Goal: Task Accomplishment & Management: Manage account settings

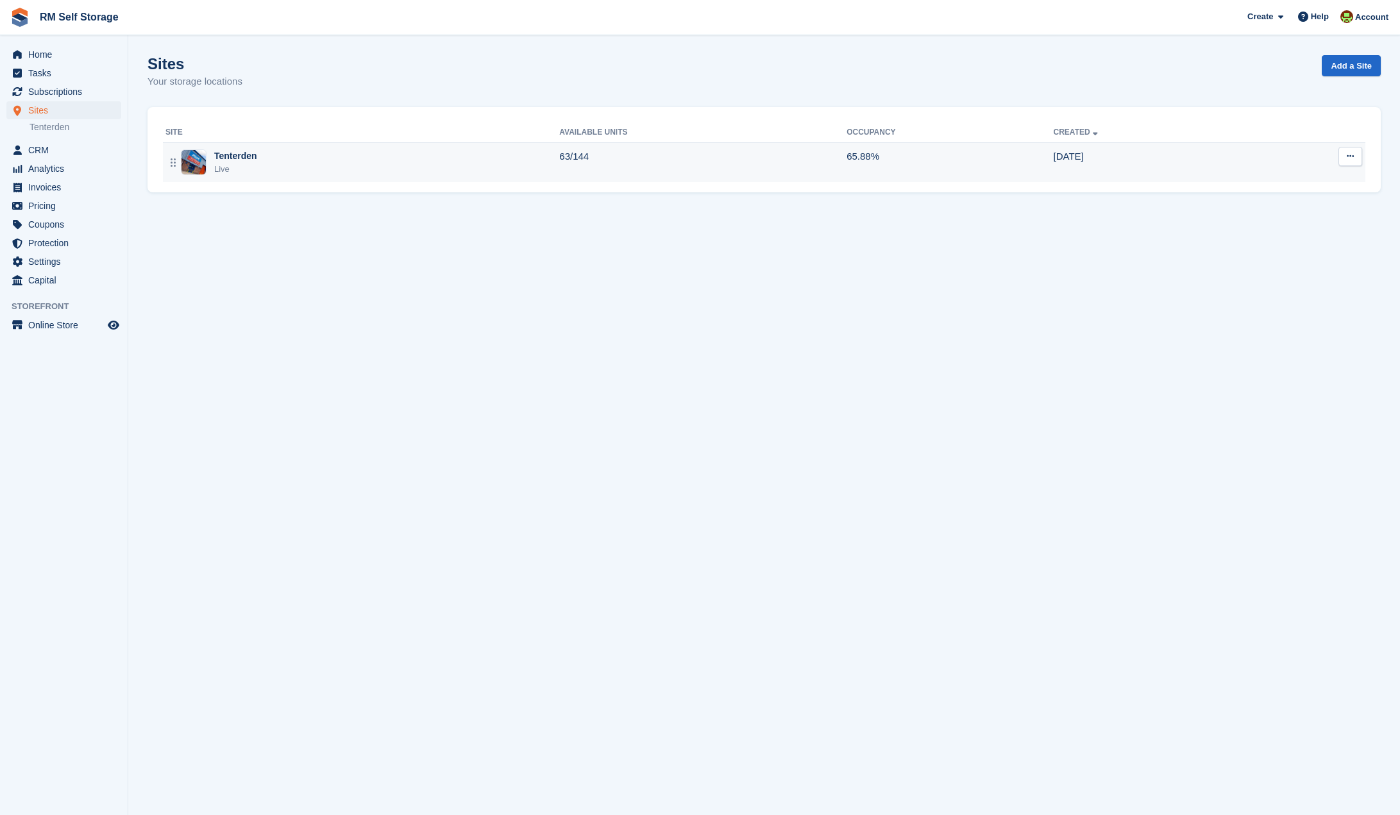
click at [228, 153] on div "Tenterden" at bounding box center [235, 155] width 43 height 13
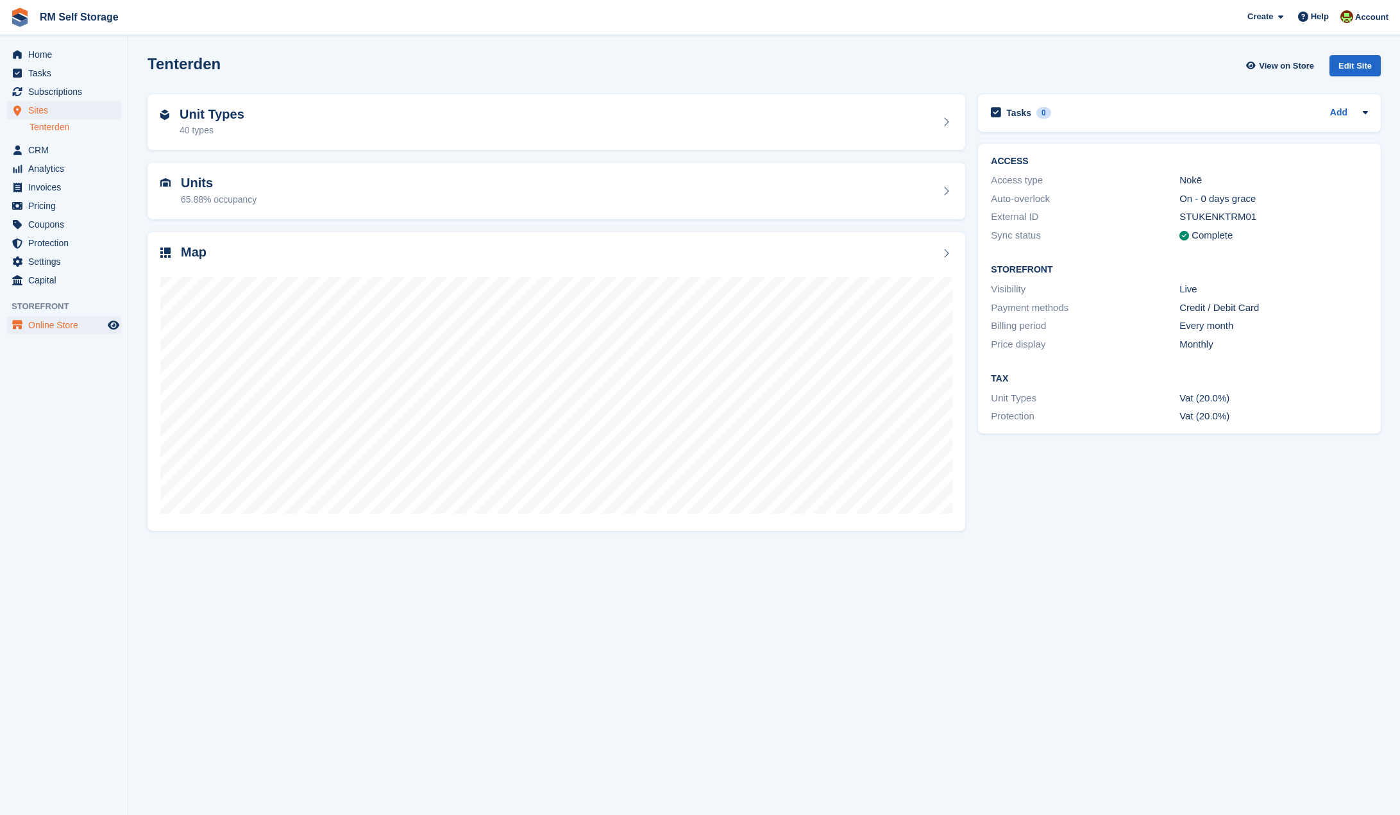
click at [69, 325] on span "Online Store" at bounding box center [66, 325] width 77 height 18
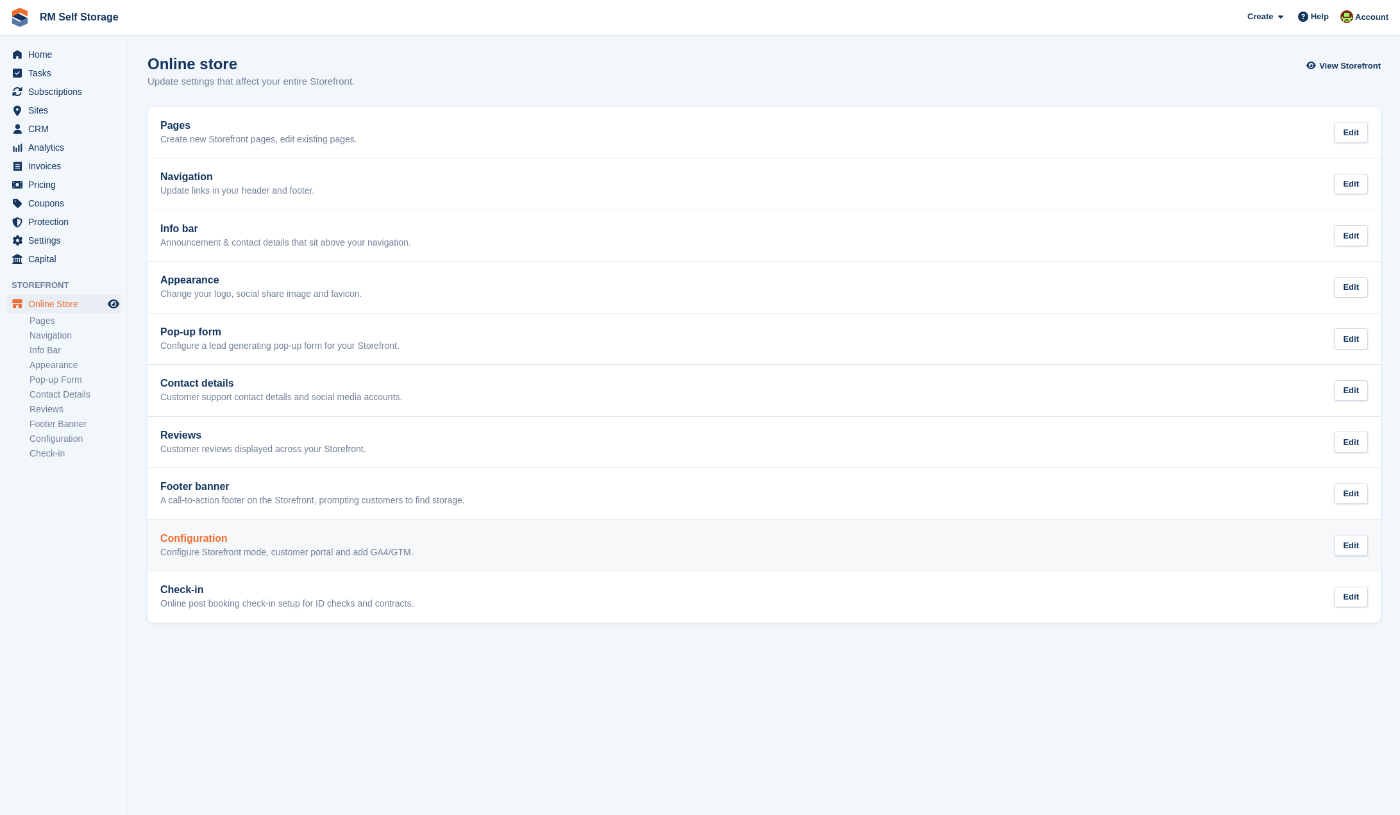
click at [220, 540] on h2 "Configuration" at bounding box center [286, 539] width 253 height 12
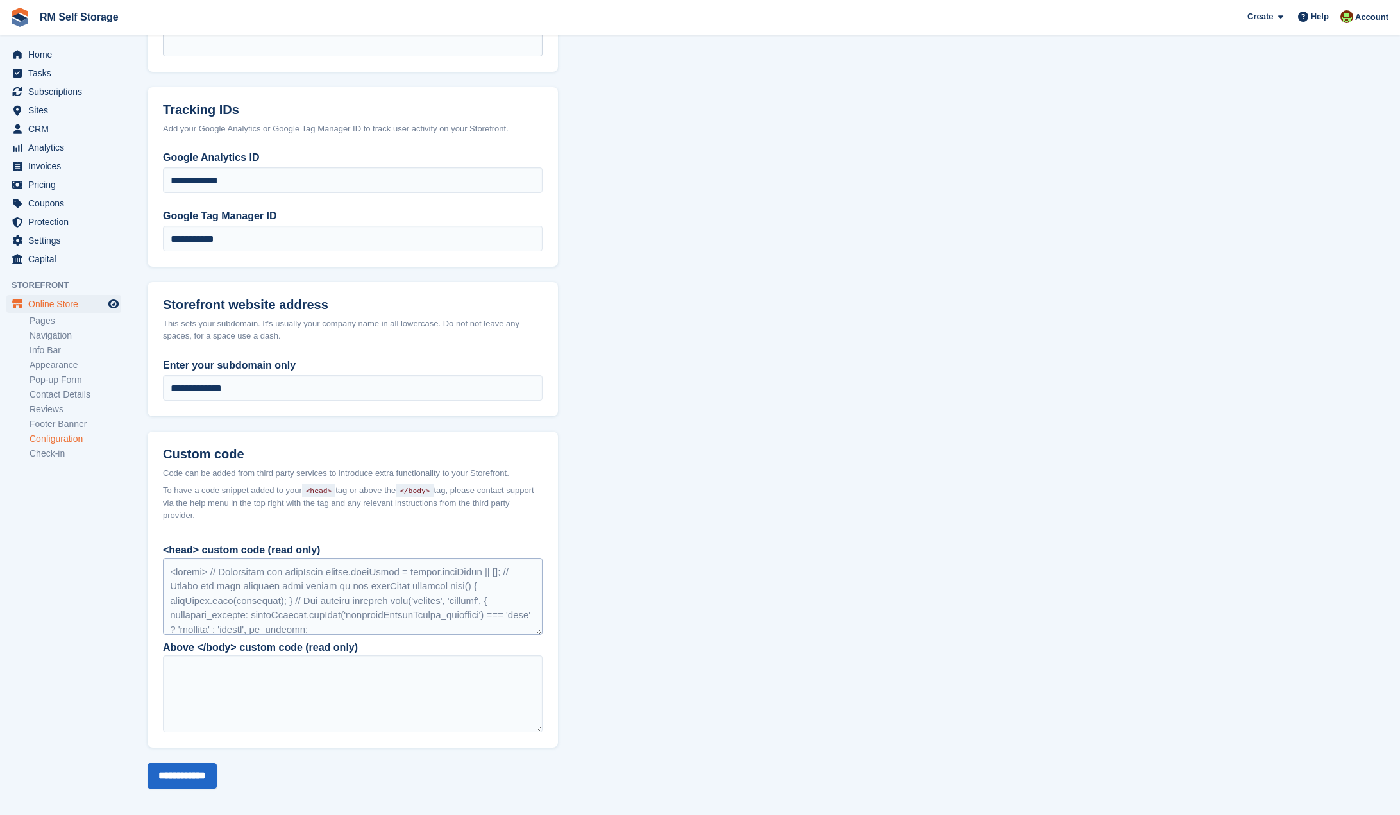
scroll to position [588, 0]
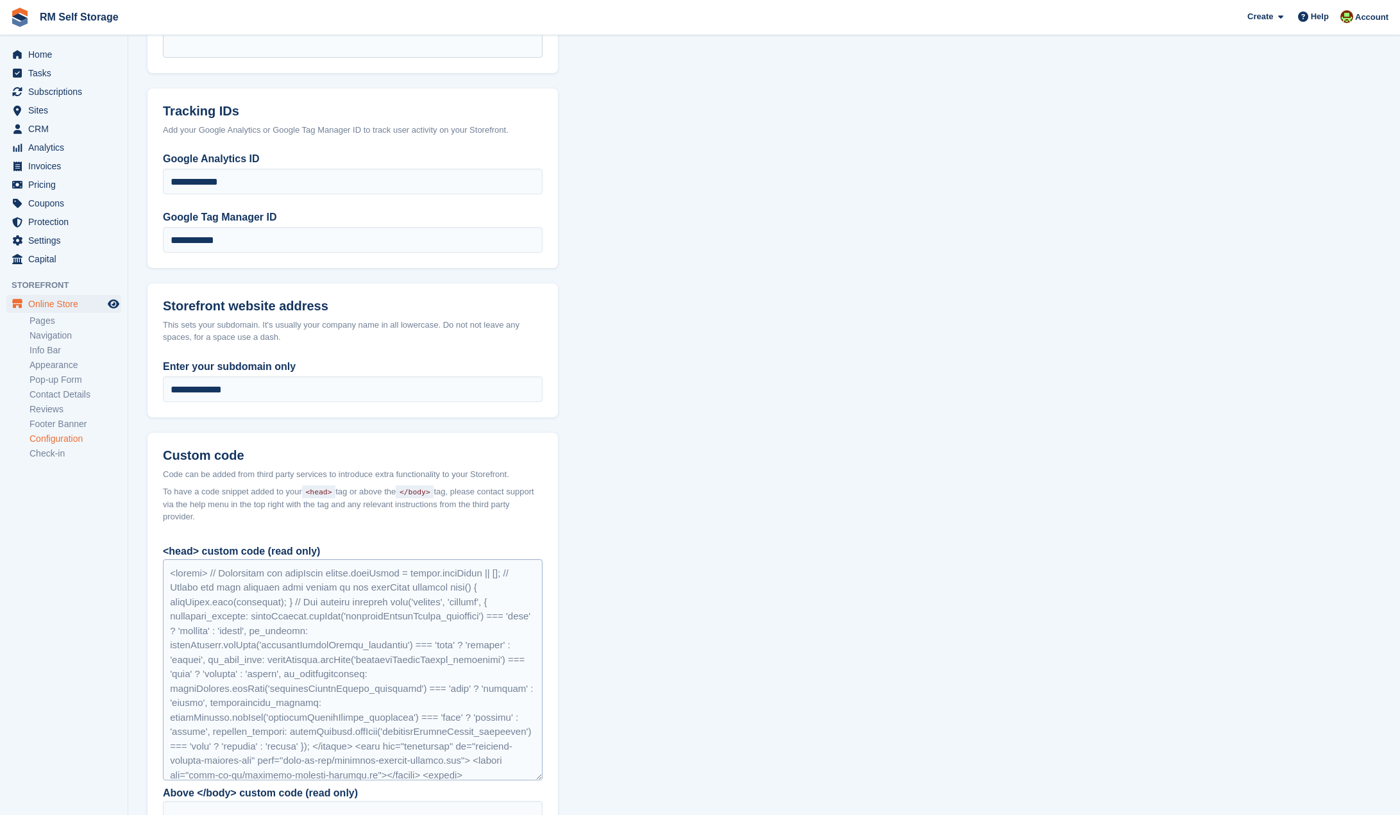
click at [558, 767] on section "Configuration Storefront set up Use Stora for your entire website The full Stor…" at bounding box center [764, 190] width 1272 height 1557
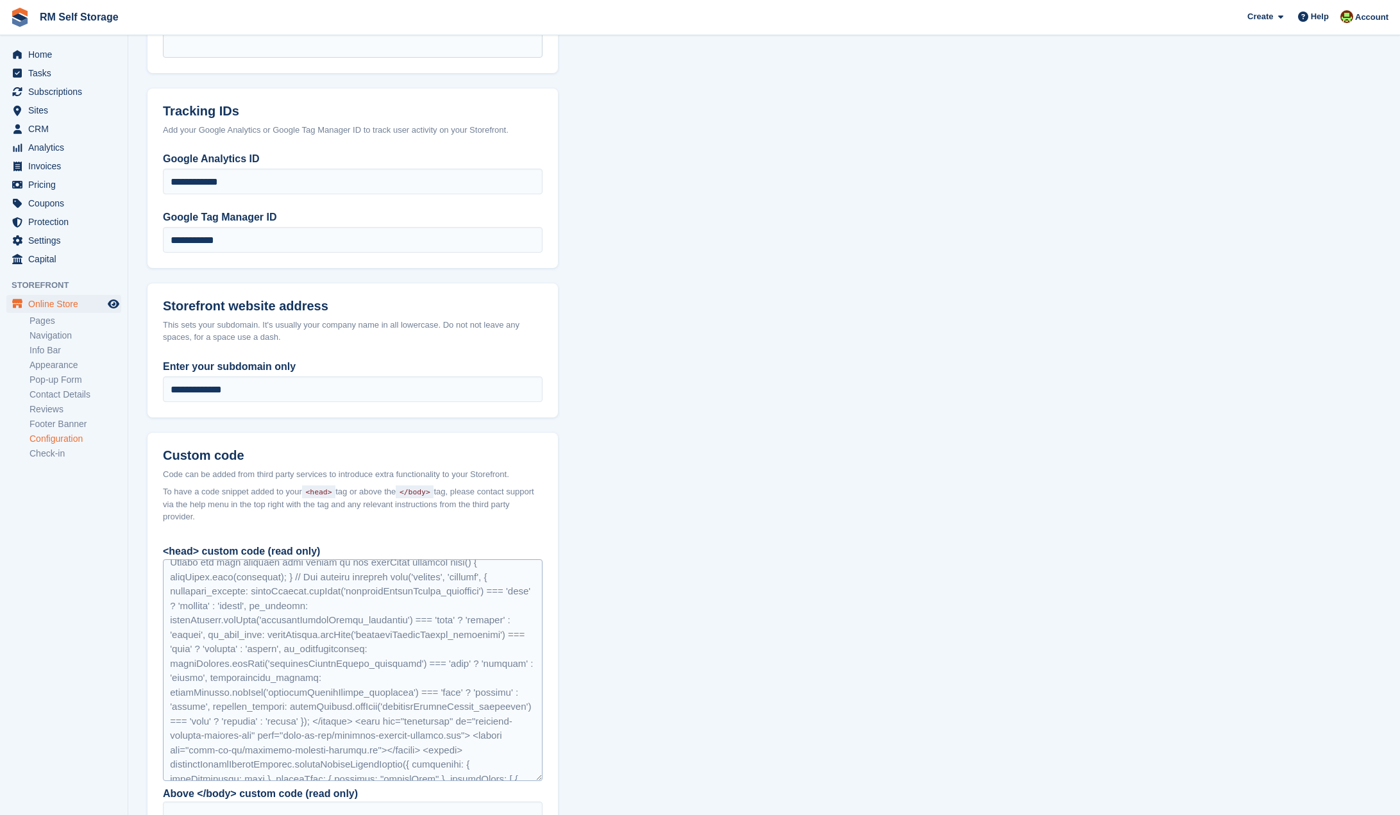
scroll to position [26, 0]
drag, startPoint x: 365, startPoint y: 694, endPoint x: 341, endPoint y: 683, distance: 26.1
click at [341, 683] on div at bounding box center [353, 670] width 380 height 222
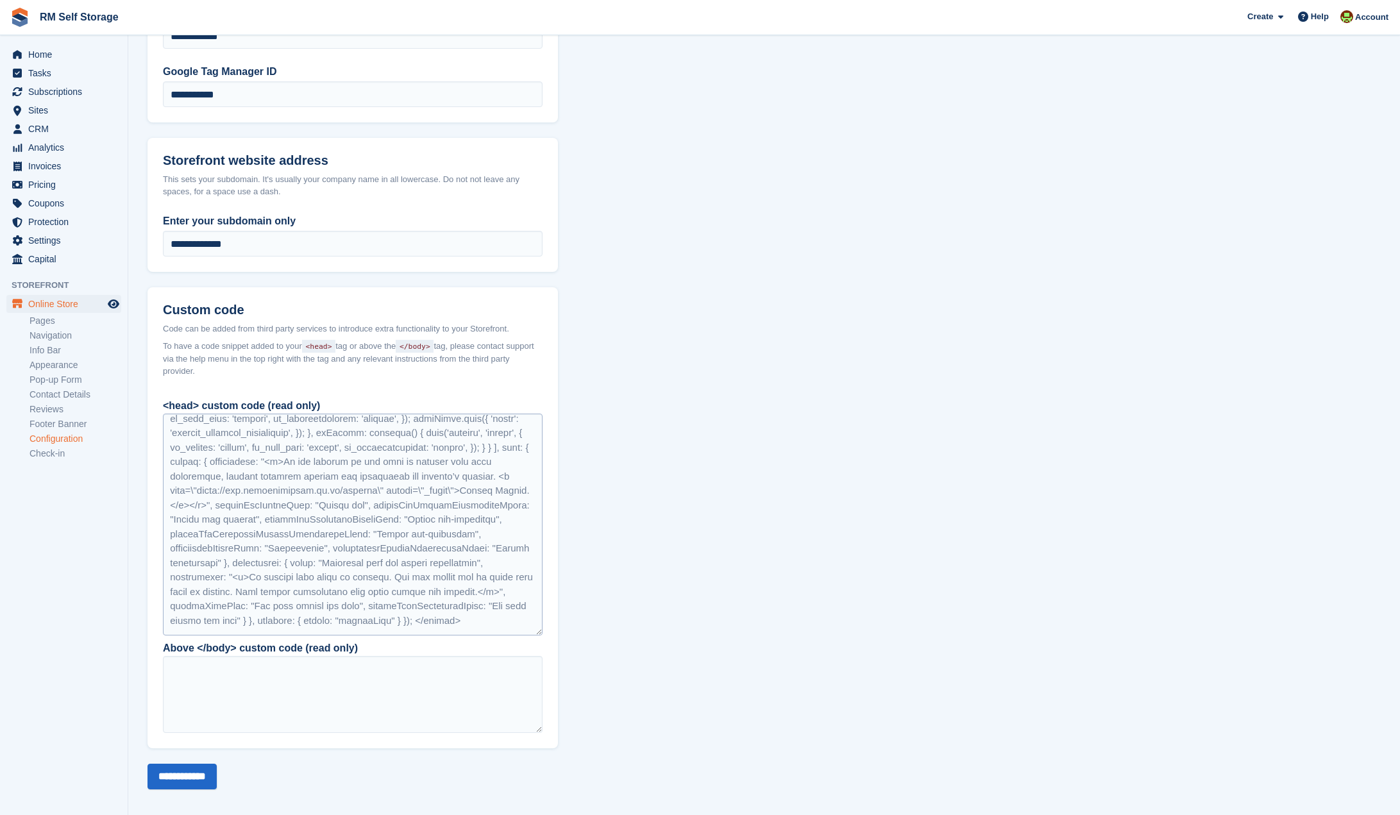
scroll to position [733, 0]
click at [290, 690] on div at bounding box center [353, 695] width 380 height 77
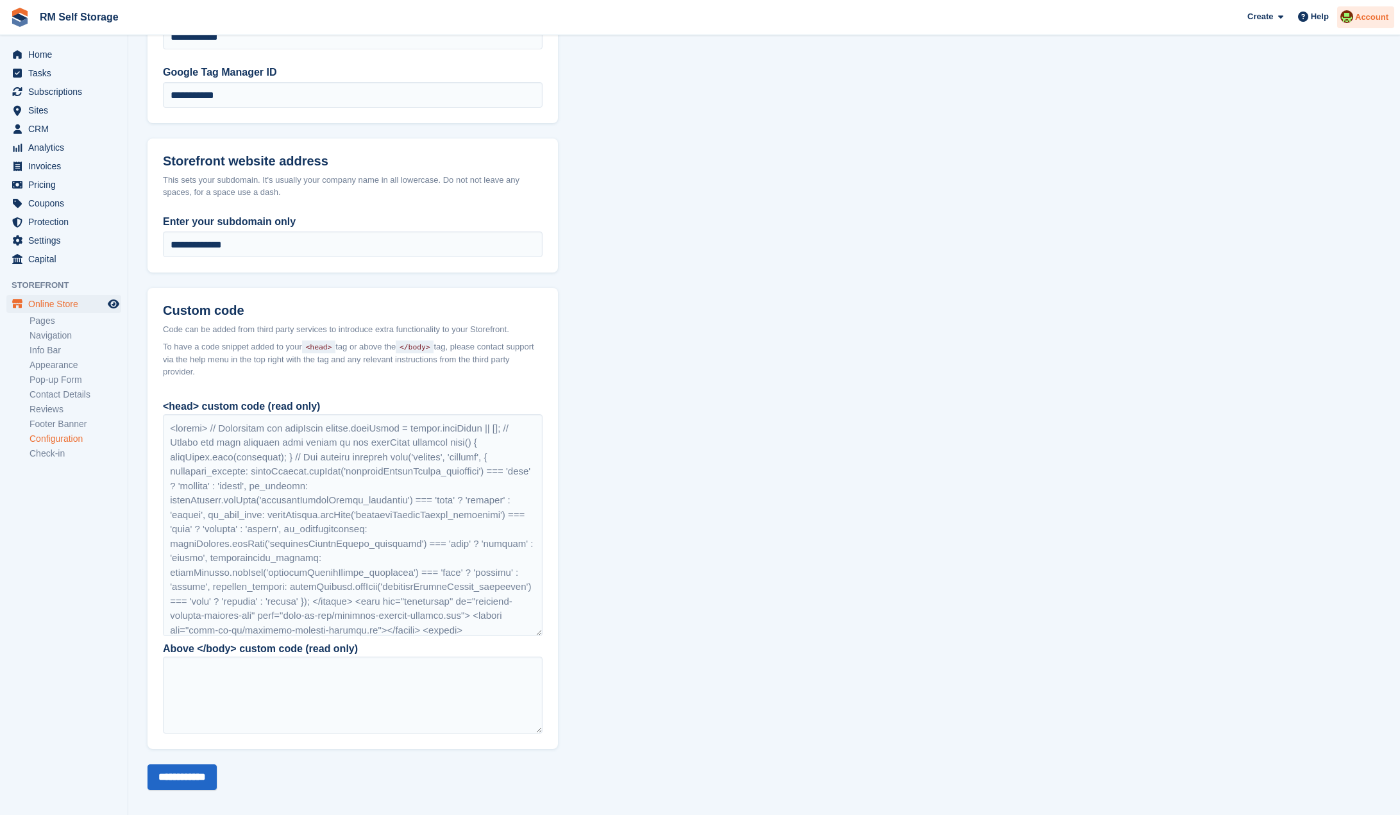
click at [1371, 21] on span "Account" at bounding box center [1371, 17] width 33 height 13
click at [1268, 128] on div "Logout" at bounding box center [1271, 127] width 30 height 13
